Goal: Obtain resource: Obtain resource

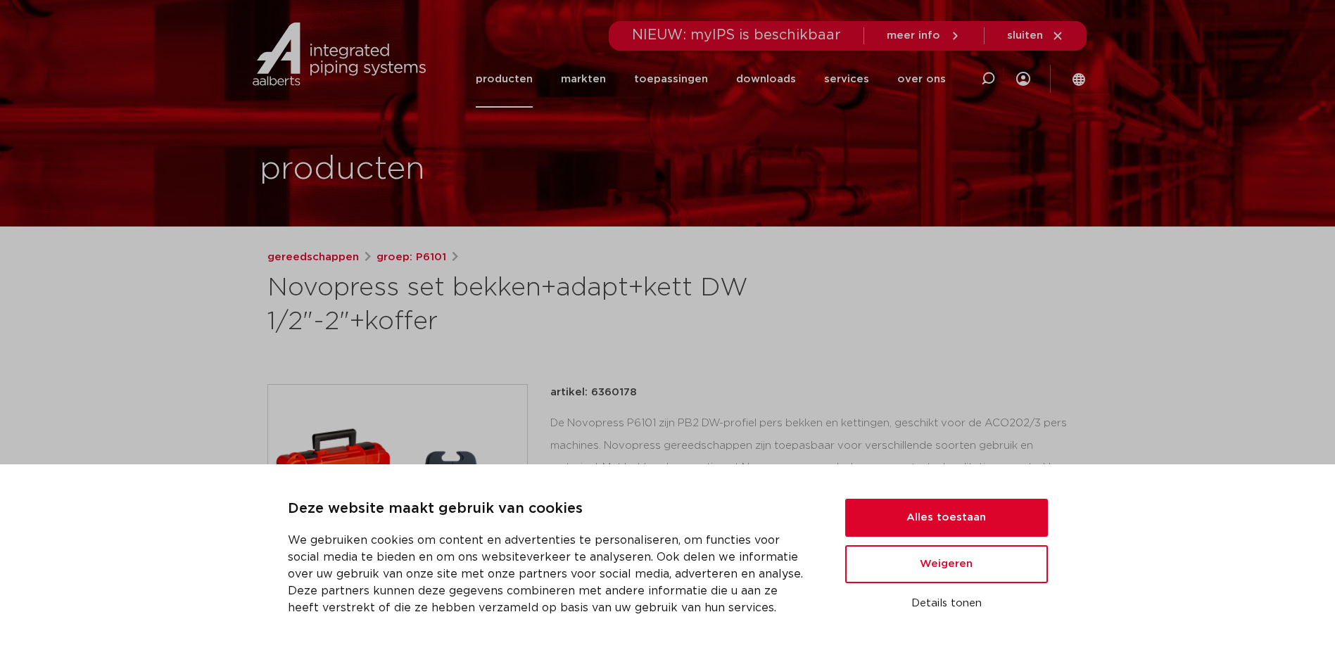
click at [837, 384] on div "artikel: 6360178" at bounding box center [809, 392] width 518 height 17
click at [965, 35] on div "NIEUW: myIPS is beschikbaar meer info sluiten" at bounding box center [847, 36] width 477 height 30
click at [1063, 36] on icon at bounding box center [1057, 36] width 13 height 13
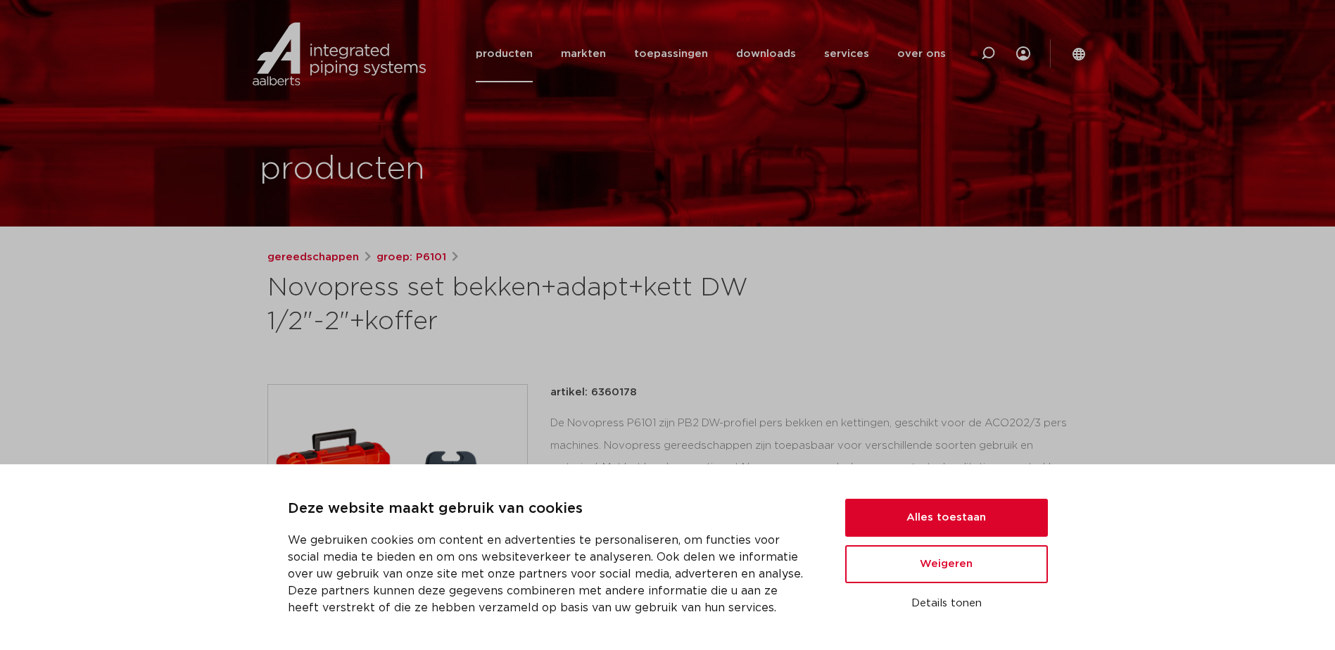
drag, startPoint x: 1275, startPoint y: 0, endPoint x: 935, endPoint y: 310, distance: 460.3
click at [939, 315] on div "gereedschappen groep: P6101 Novopress set bekken+adapt+kett DW 1/2"-2"+koffer" at bounding box center [667, 294] width 801 height 90
click at [960, 513] on button "Alles toestaan" at bounding box center [946, 518] width 203 height 38
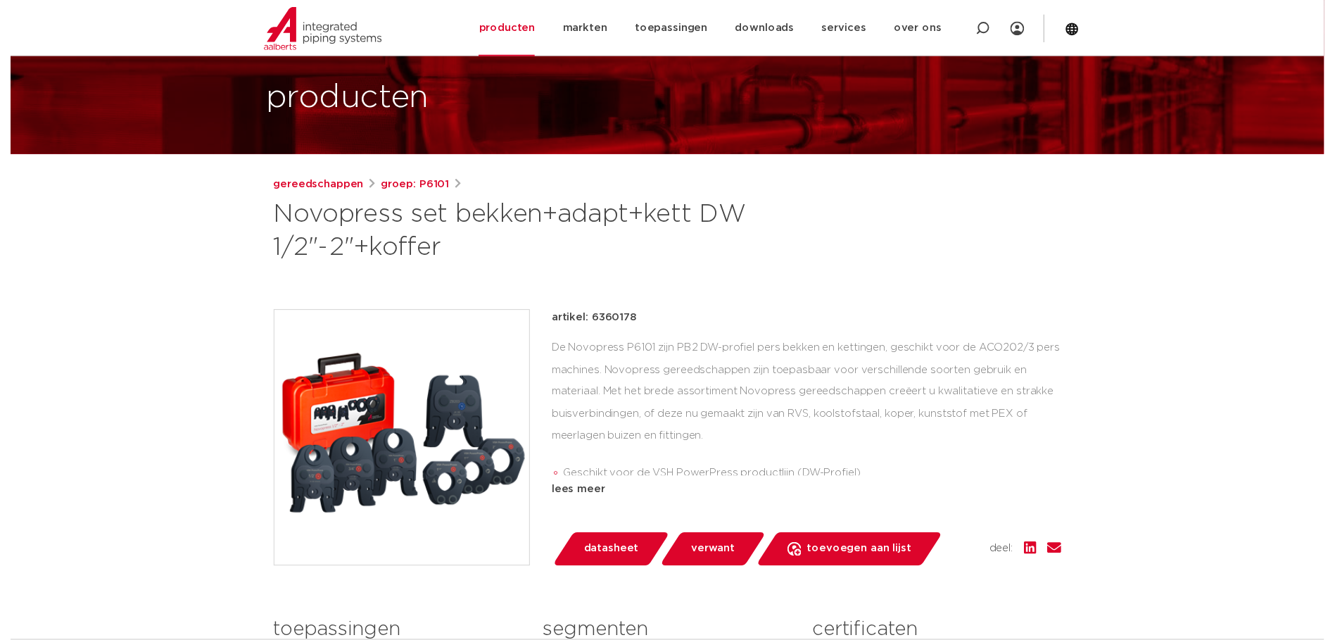
scroll to position [141, 0]
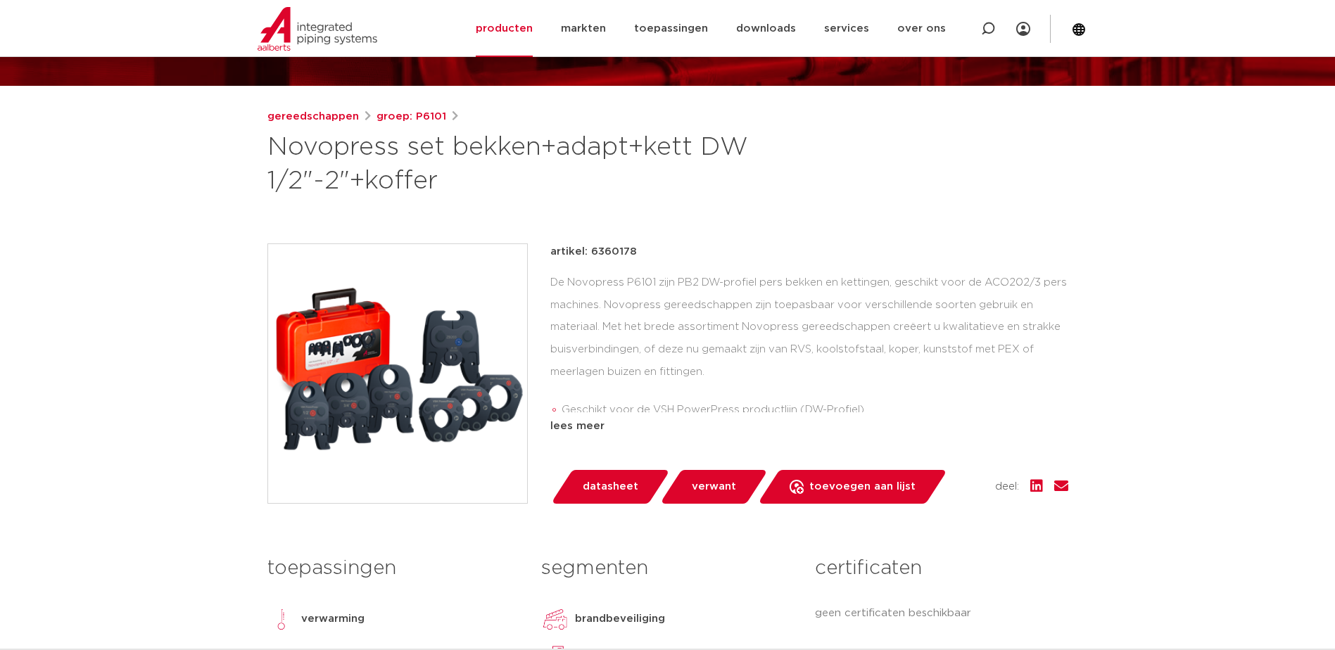
click at [619, 489] on span "datasheet" at bounding box center [611, 487] width 56 height 23
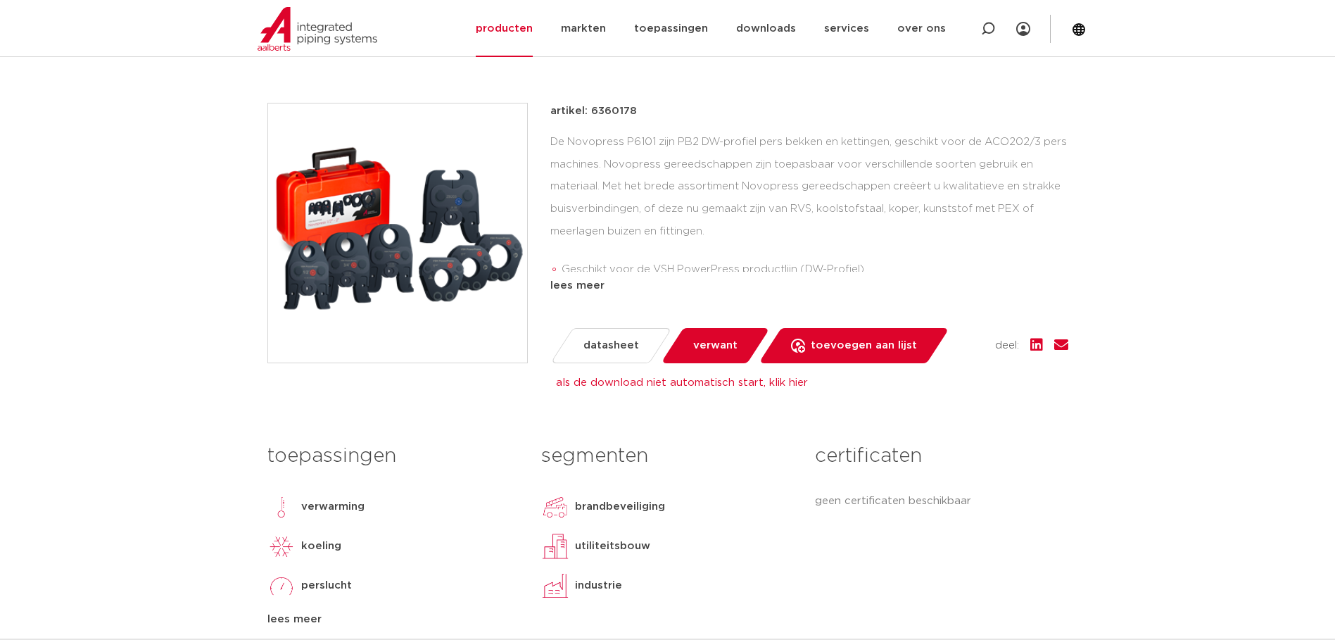
scroll to position [211, 0]
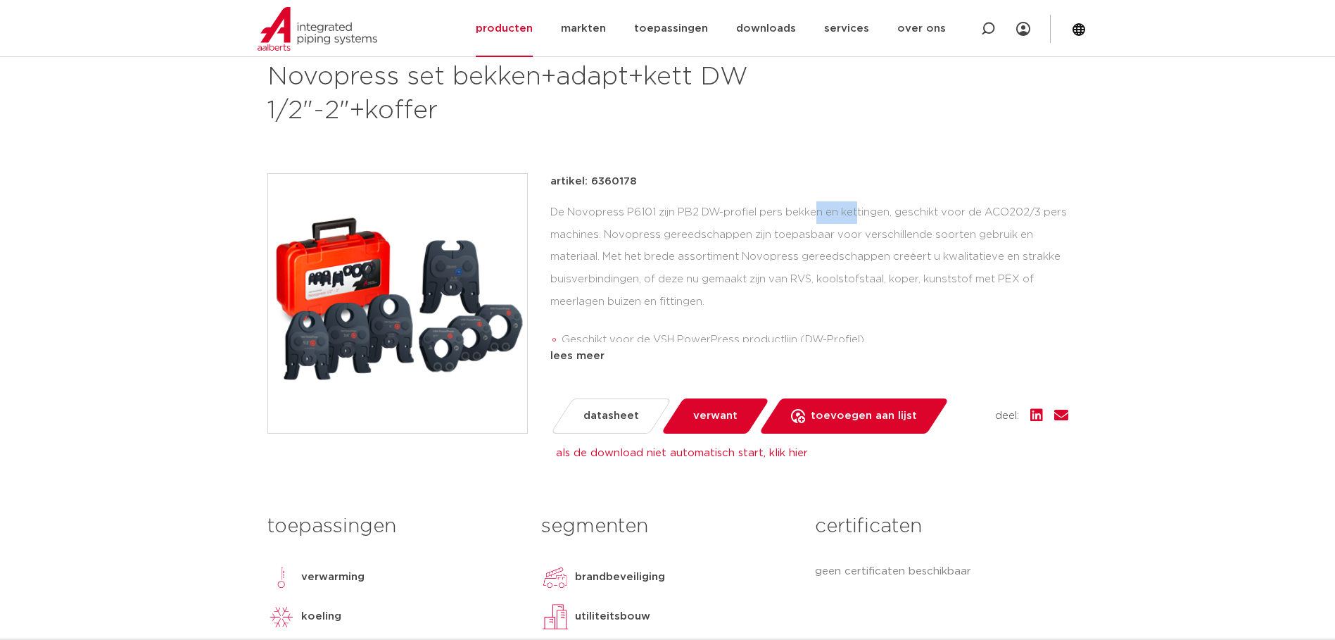
drag, startPoint x: 702, startPoint y: 208, endPoint x: 751, endPoint y: 219, distance: 49.7
click at [751, 219] on div "De Novopress P6101 zijn PB2 DW-profiel pers bekken en kettingen, geschikt voor …" at bounding box center [809, 271] width 518 height 141
click at [759, 305] on div "De Novopress P6101 zijn PB2 DW-profiel pers bekken en kettingen, geschikt voor …" at bounding box center [809, 271] width 518 height 141
click at [340, 284] on img at bounding box center [397, 303] width 259 height 259
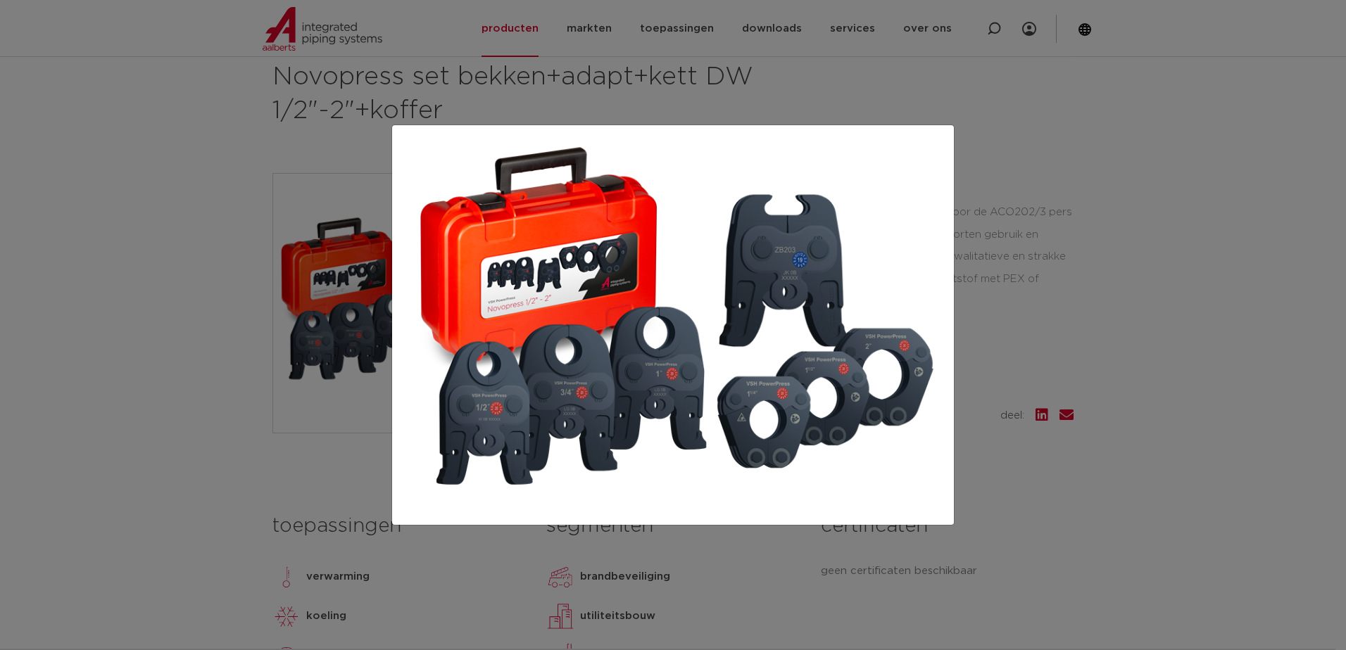
click at [572, 338] on img at bounding box center [672, 325] width 539 height 376
click at [265, 171] on div at bounding box center [673, 325] width 1346 height 650
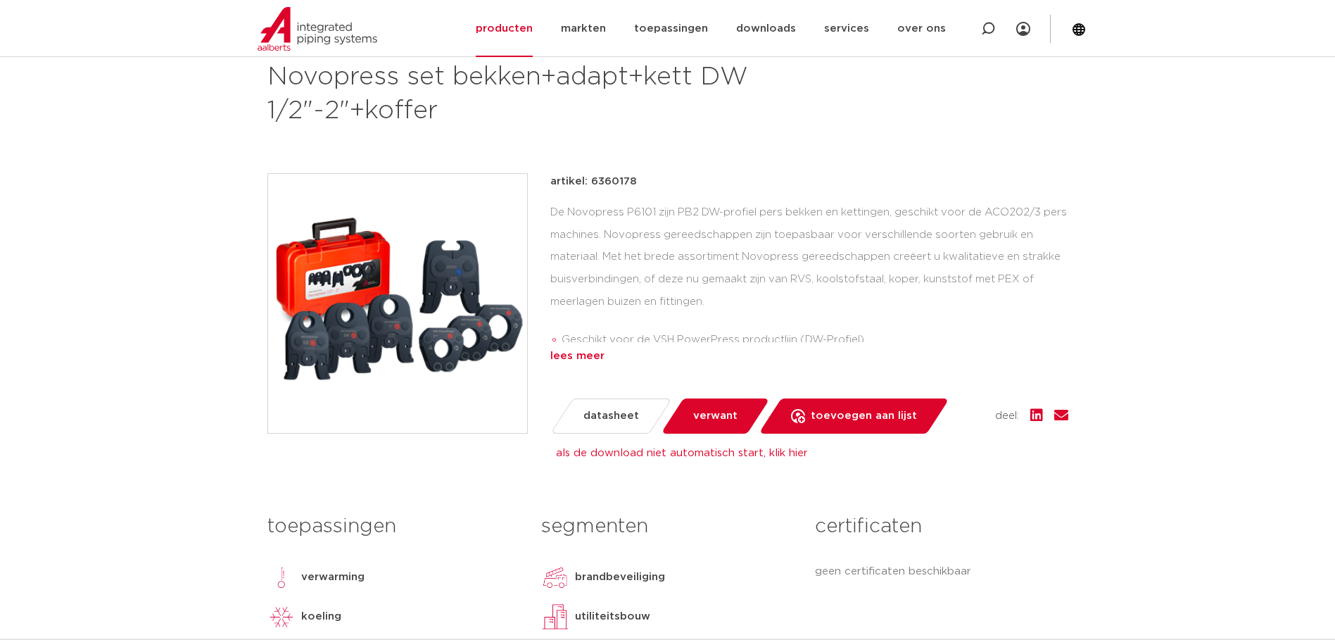
click at [580, 353] on div "lees meer" at bounding box center [809, 356] width 518 height 17
